Goal: Unclear: Browse casually

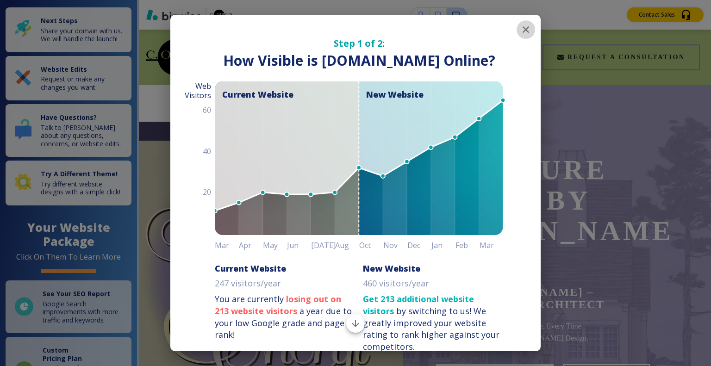
click at [521, 32] on icon "button" at bounding box center [525, 29] width 11 height 11
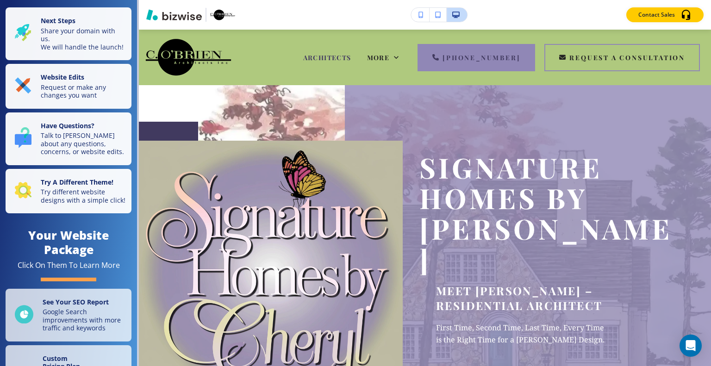
click at [521, 32] on div "ARCHITECTS ABOUT US CONTACT TESTIMONIALS More [PHONE_NUMBER] Request a Consulta…" at bounding box center [425, 58] width 572 height 56
